Goal: Information Seeking & Learning: Learn about a topic

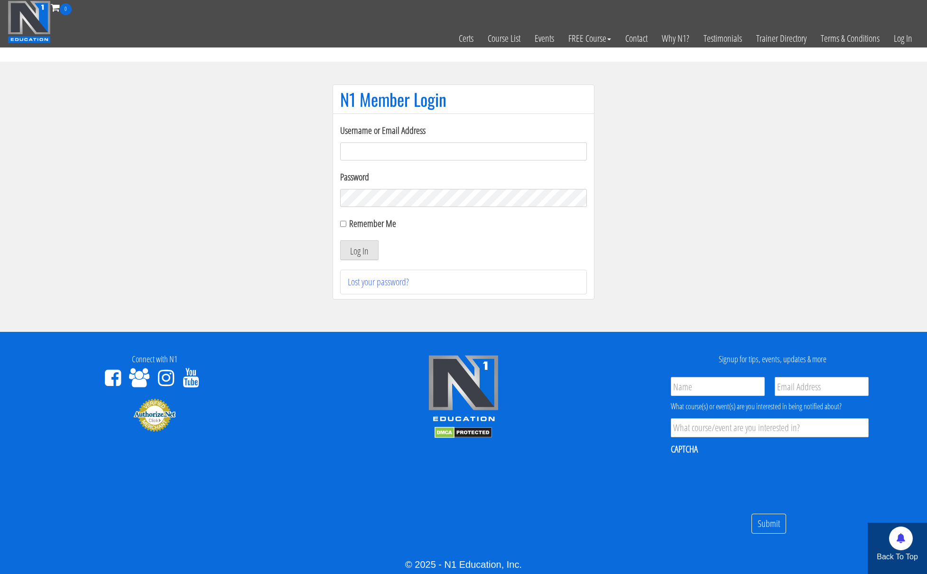
type input "kortney.riedy-2815"
click at [345, 226] on input "Remember Me" at bounding box center [343, 224] width 6 height 6
checkbox input "true"
click at [350, 247] on button "Log In" at bounding box center [359, 250] width 38 height 20
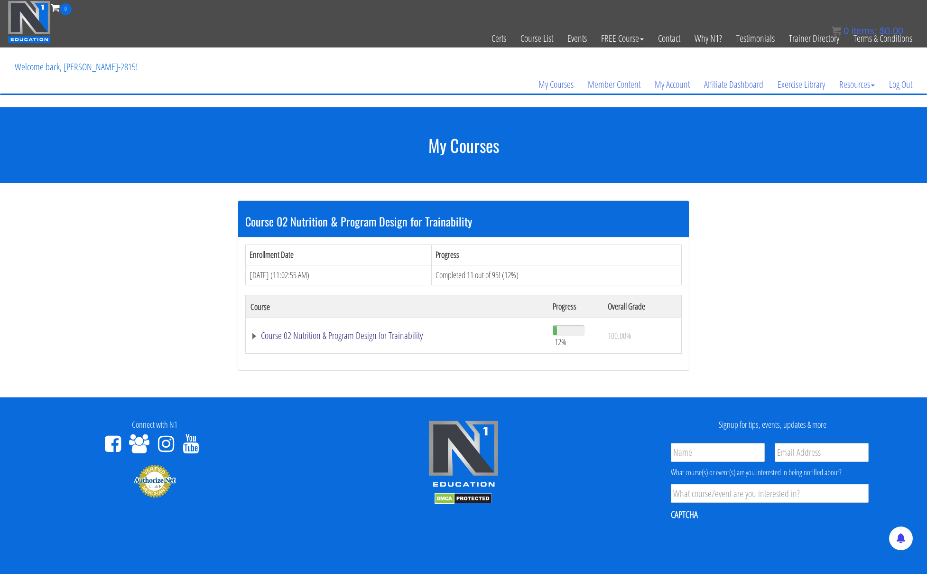
click at [290, 338] on link "Course 02 Nutrition & Program Design for Trainability" at bounding box center [397, 335] width 293 height 9
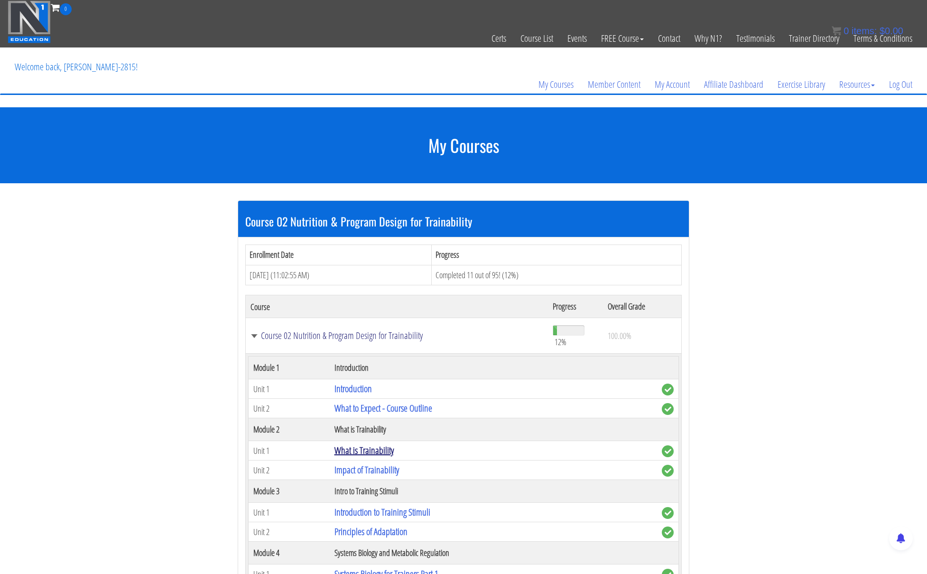
scroll to position [545, 0]
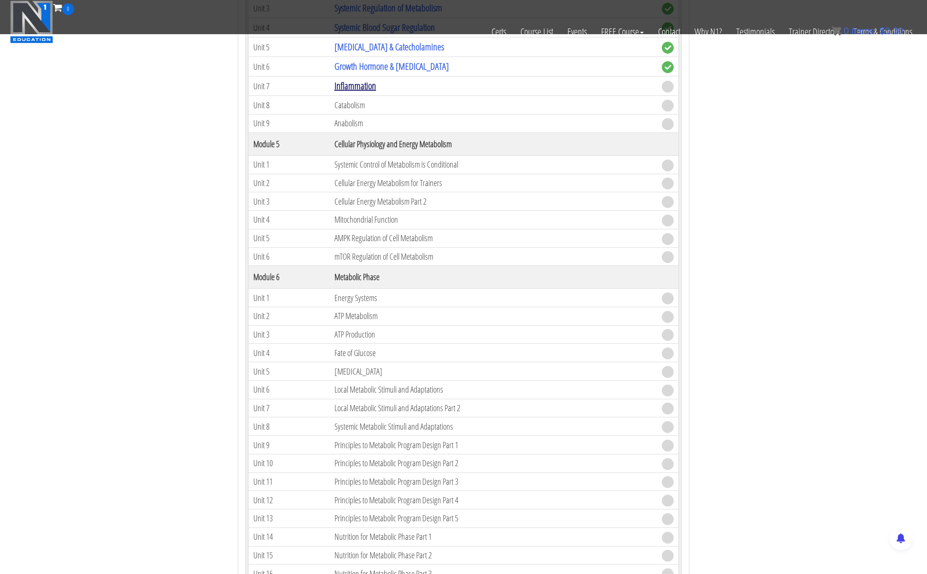
click at [362, 84] on link "Inflammation" at bounding box center [356, 85] width 42 height 13
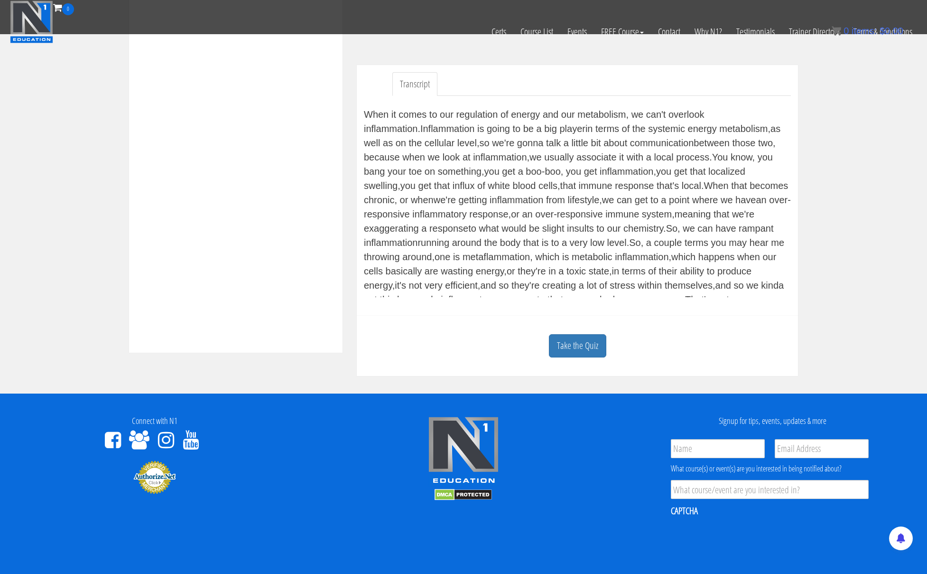
scroll to position [356, 0]
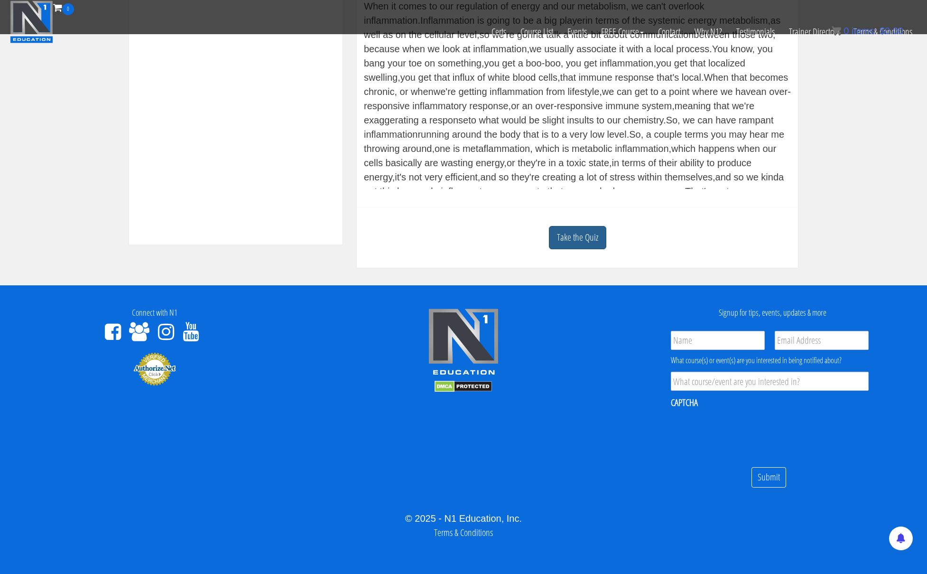
click at [583, 239] on link "Take the Quiz" at bounding box center [577, 237] width 57 height 23
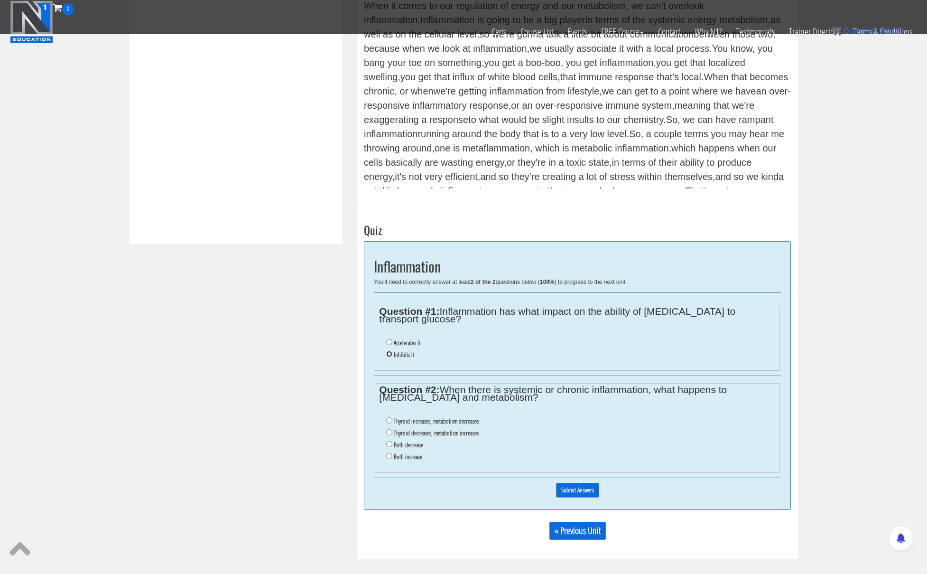
click at [389, 351] on input "Inhibits it" at bounding box center [389, 354] width 6 height 6
radio input "true"
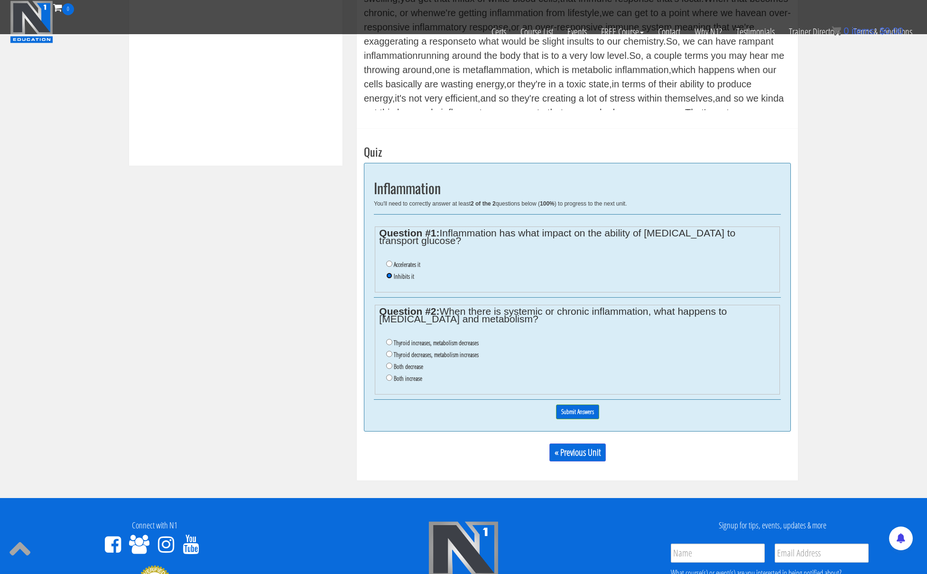
scroll to position [436, 0]
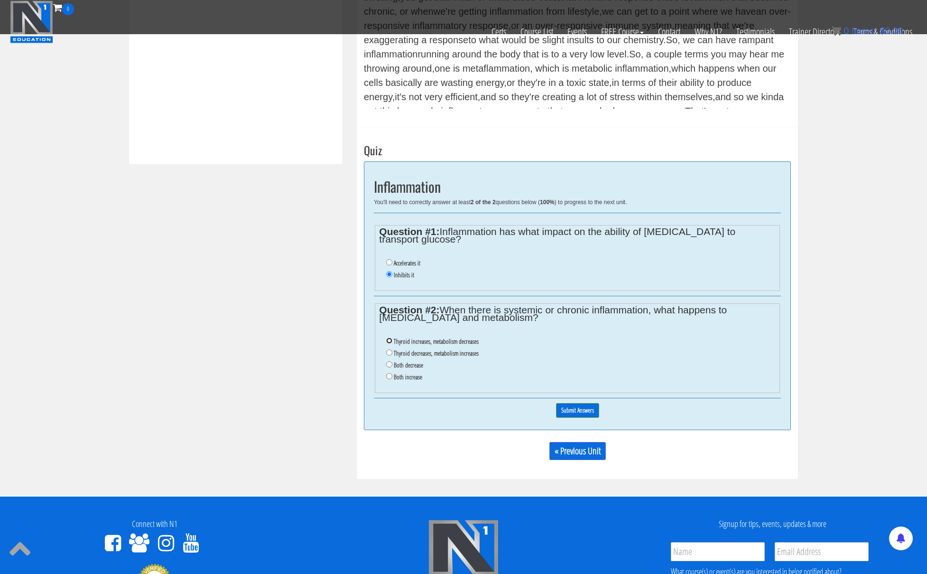
click at [389, 337] on input "Thyroid increases, metabolism decreases" at bounding box center [389, 340] width 6 height 6
radio input "true"
click at [389, 349] on input "Thyroid decreases, metabolism increases" at bounding box center [389, 352] width 6 height 6
radio input "true"
click at [390, 361] on input "Both decrease" at bounding box center [389, 364] width 6 height 6
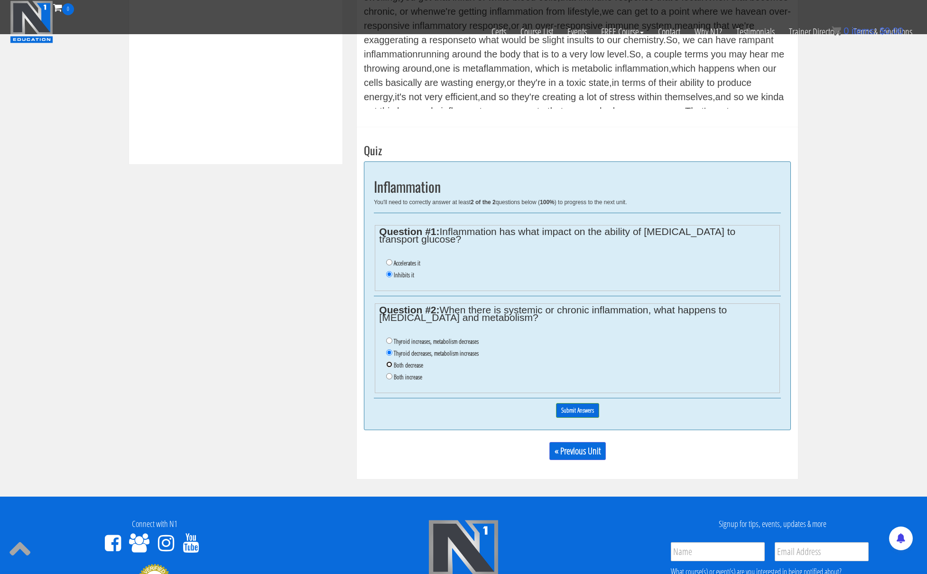
radio input "true"
click at [582, 404] on input "Submit Answers" at bounding box center [577, 410] width 43 height 15
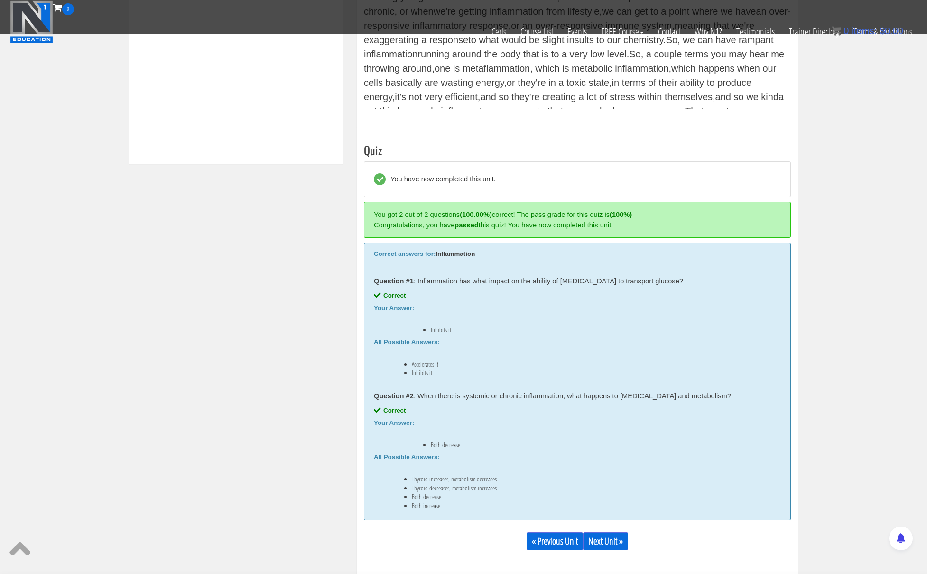
scroll to position [550, 0]
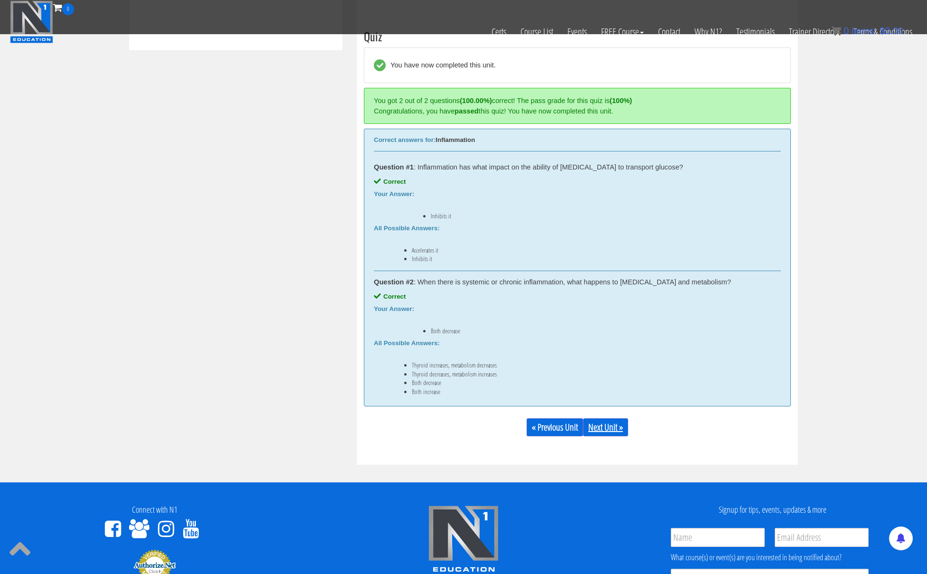
click at [618, 424] on link "Next Unit »" at bounding box center [605, 427] width 45 height 18
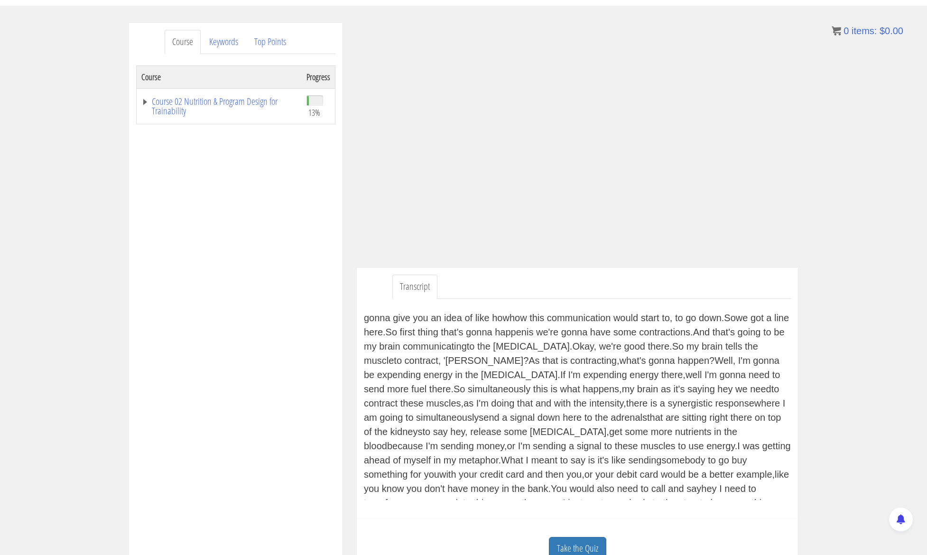
scroll to position [104, 0]
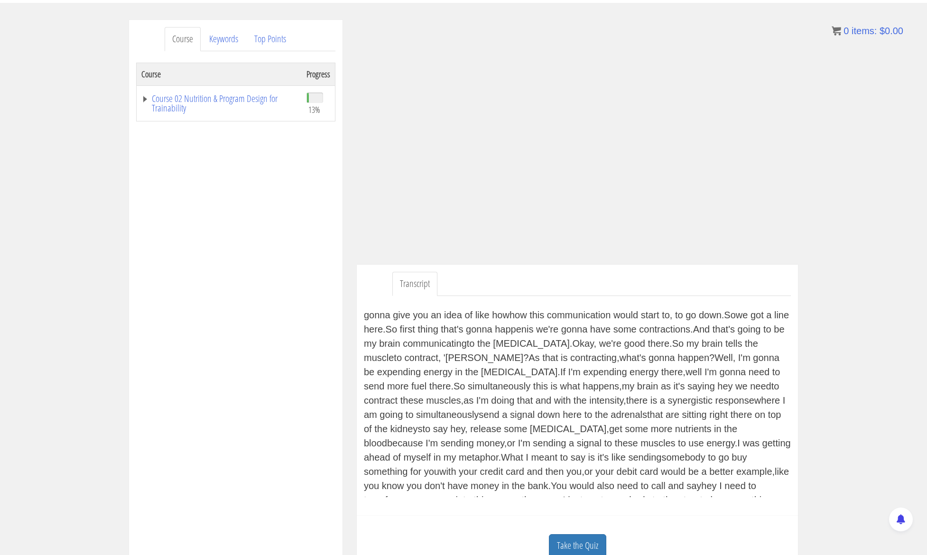
click at [417, 280] on link "Transcript" at bounding box center [414, 284] width 45 height 24
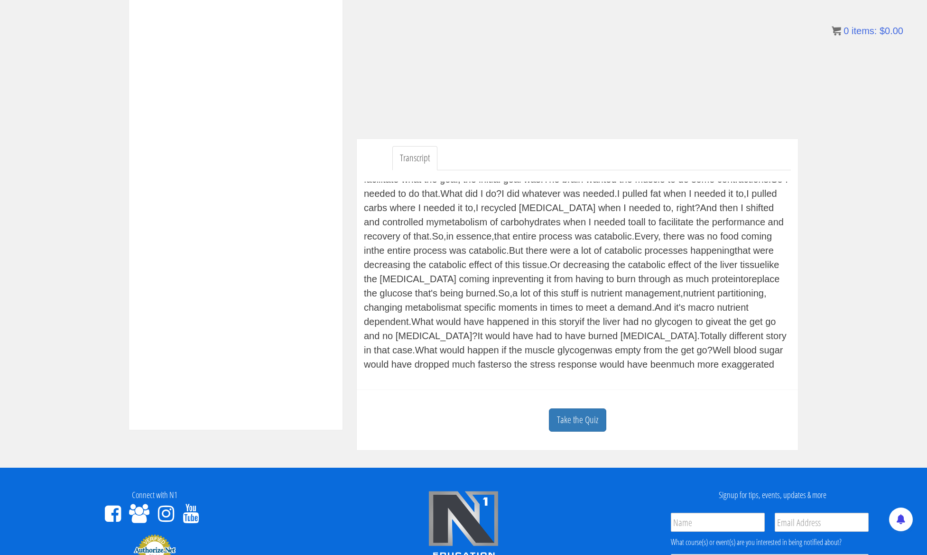
scroll to position [281, 0]
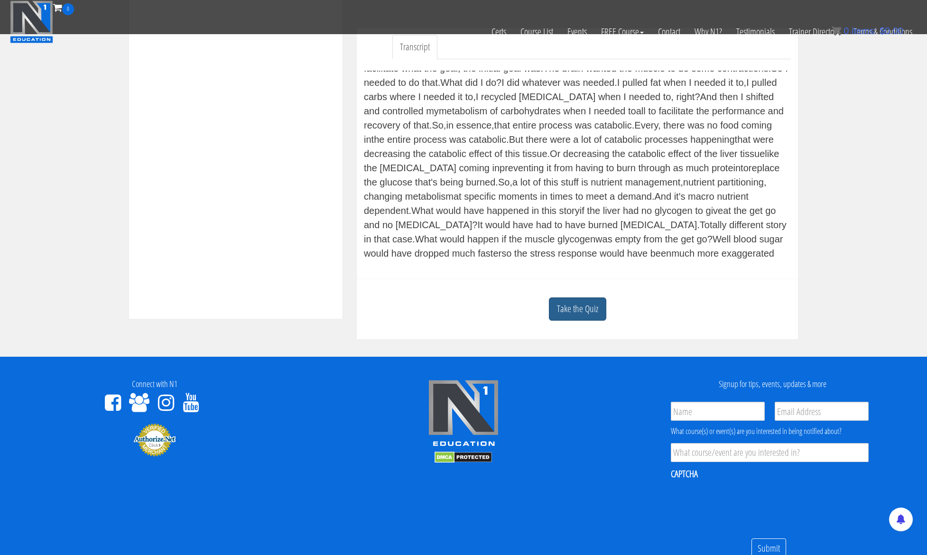
click at [567, 309] on link "Take the Quiz" at bounding box center [577, 309] width 57 height 23
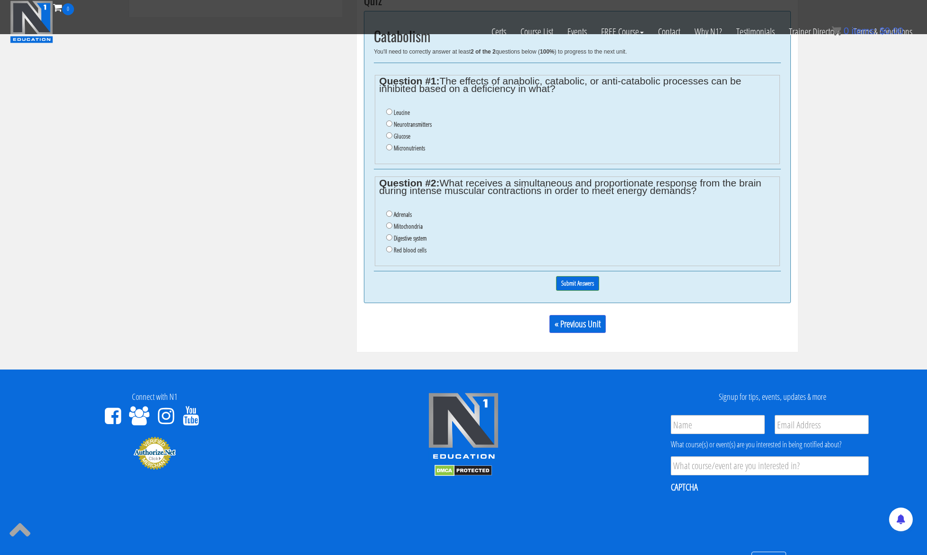
scroll to position [404, 0]
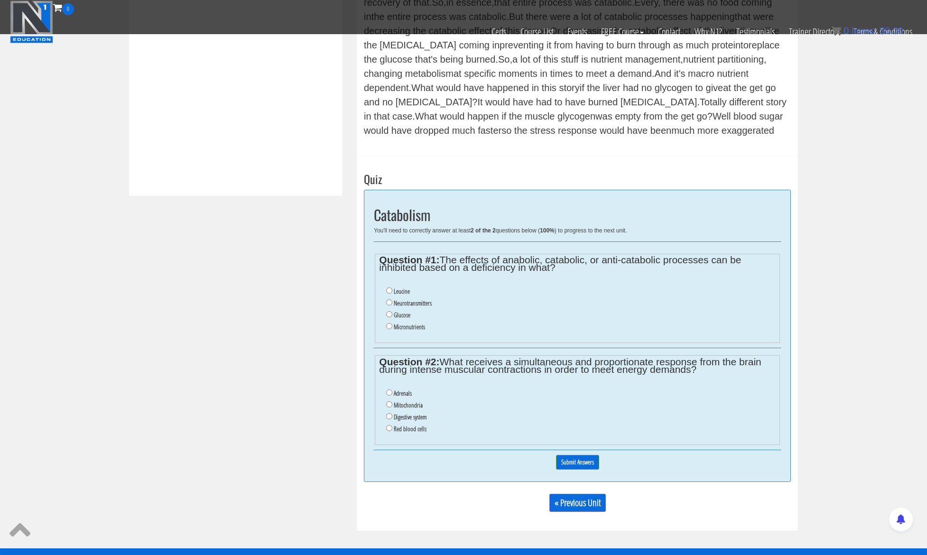
click at [388, 318] on li "Glucose" at bounding box center [580, 315] width 389 height 12
click at [389, 314] on input "Glucose" at bounding box center [389, 314] width 6 height 6
radio input "true"
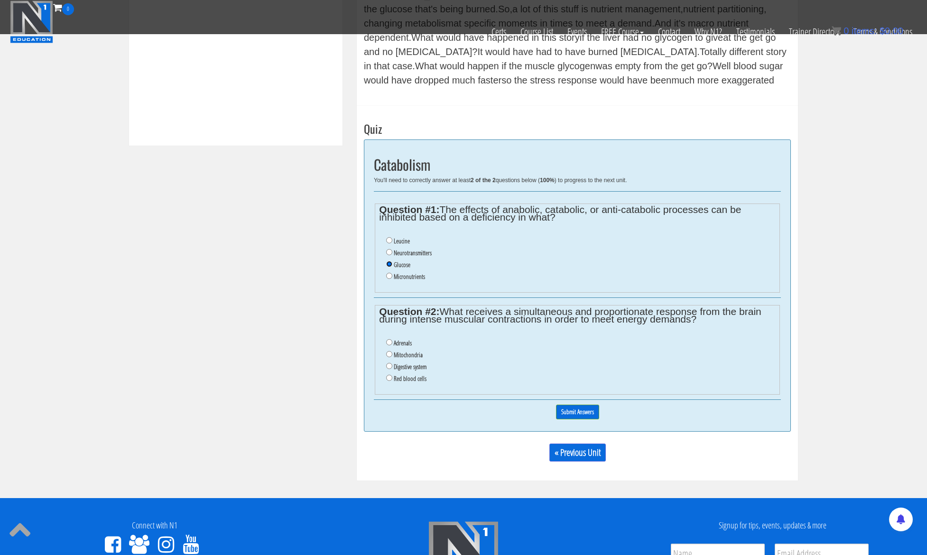
scroll to position [456, 0]
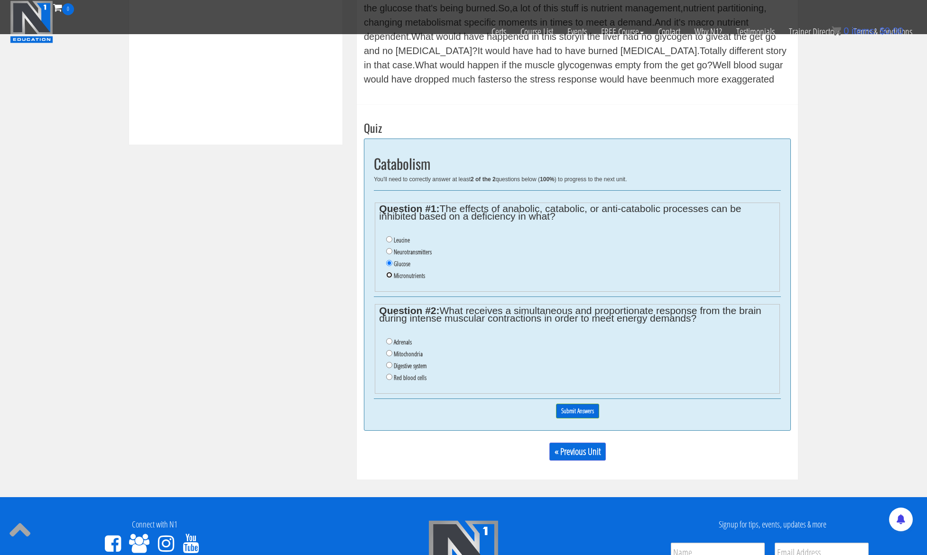
click at [387, 273] on input "Micronutrients" at bounding box center [389, 275] width 6 height 6
radio input "true"
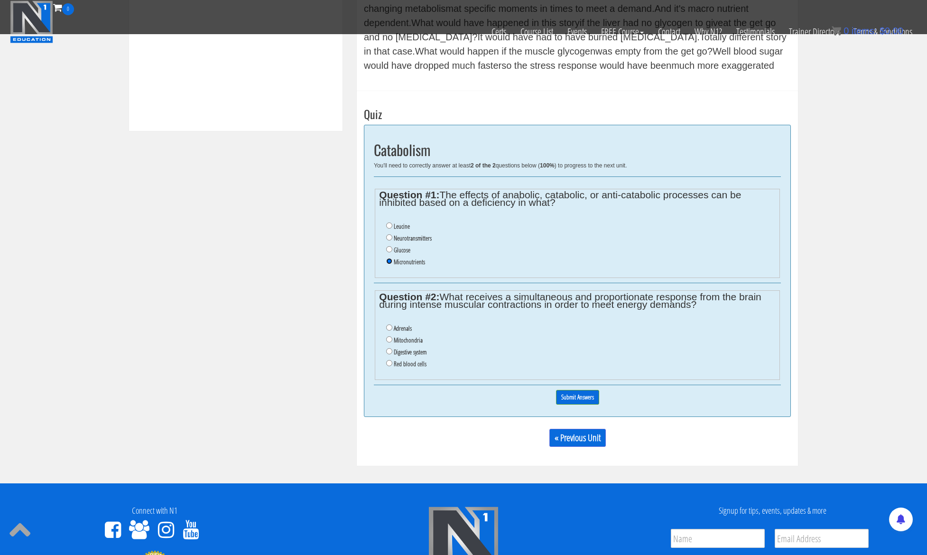
scroll to position [473, 0]
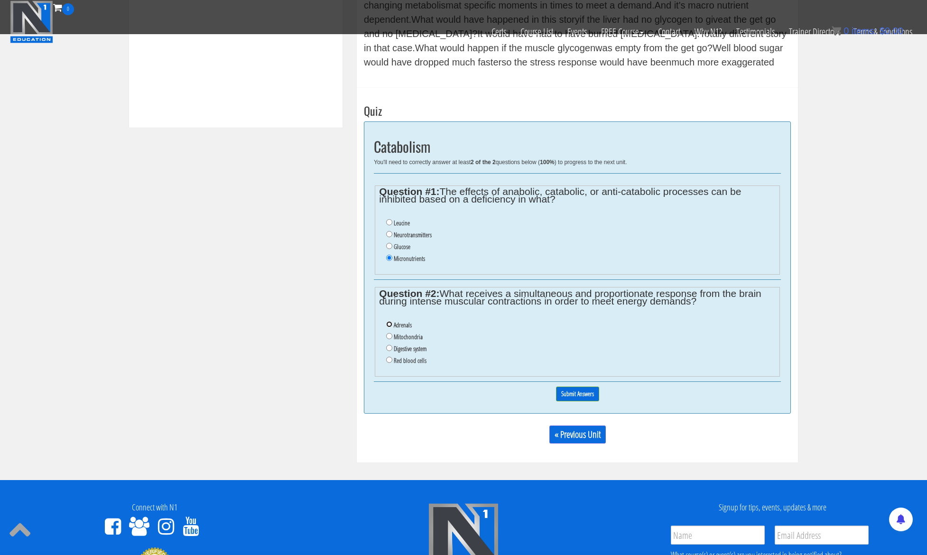
click at [388, 326] on input "Adrenals" at bounding box center [389, 324] width 6 height 6
radio input "true"
click at [579, 393] on input "Submit Answers" at bounding box center [577, 394] width 43 height 15
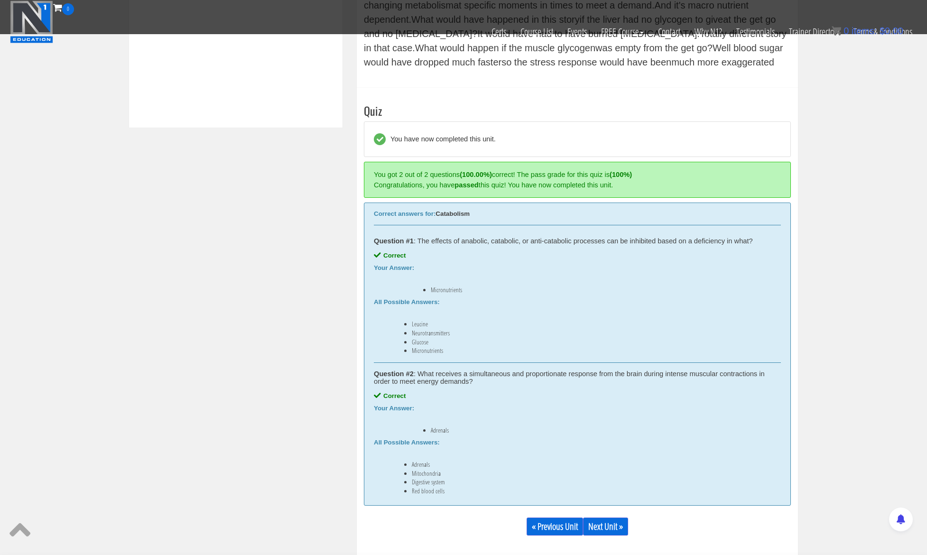
scroll to position [547, 0]
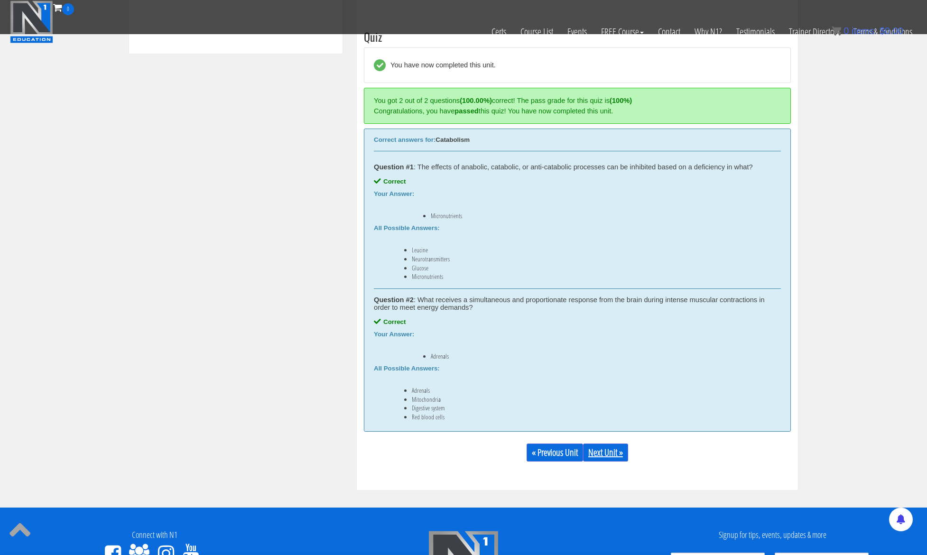
click at [609, 454] on link "Next Unit »" at bounding box center [605, 453] width 45 height 18
